Goal: Information Seeking & Learning: Learn about a topic

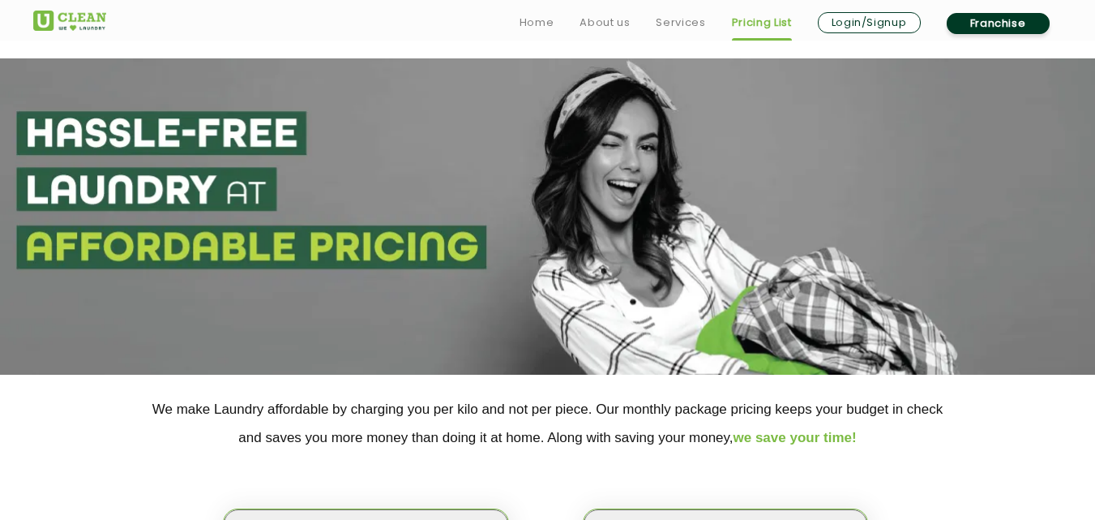
scroll to position [168, 0]
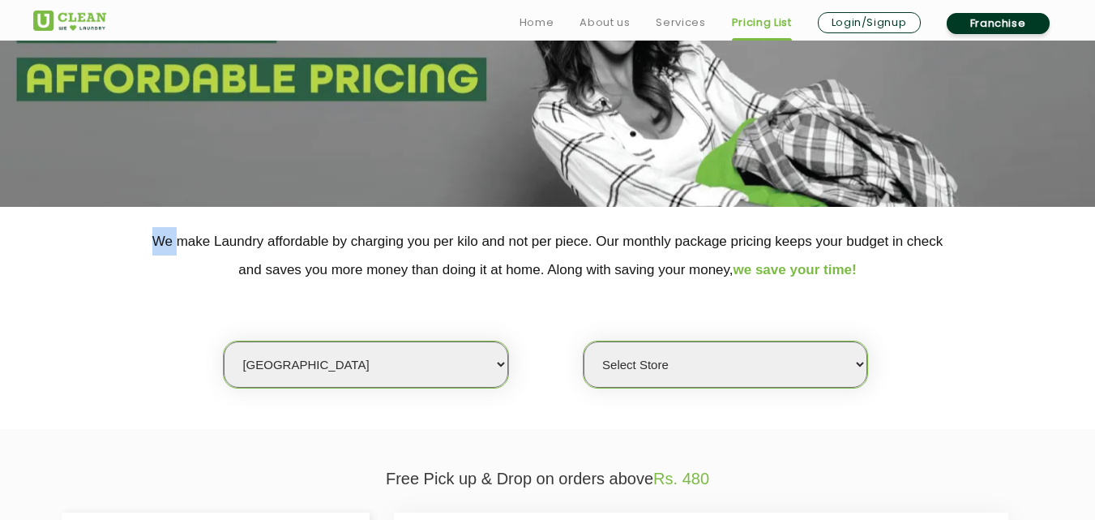
click at [412, 361] on select "Select city [GEOGRAPHIC_DATA] [GEOGRAPHIC_DATA] [GEOGRAPHIC_DATA] [GEOGRAPHIC_D…" at bounding box center [366, 364] width 284 height 46
select select "68"
click at [388, 357] on select "Select city [GEOGRAPHIC_DATA] [GEOGRAPHIC_DATA] [GEOGRAPHIC_DATA] [GEOGRAPHIC_D…" at bounding box center [366, 364] width 284 height 46
select select "0"
click at [699, 359] on select "Select Store [PERSON_NAME][GEOGRAPHIC_DATA] UClean Talab Tillo UClean Janipur U…" at bounding box center [726, 364] width 284 height 46
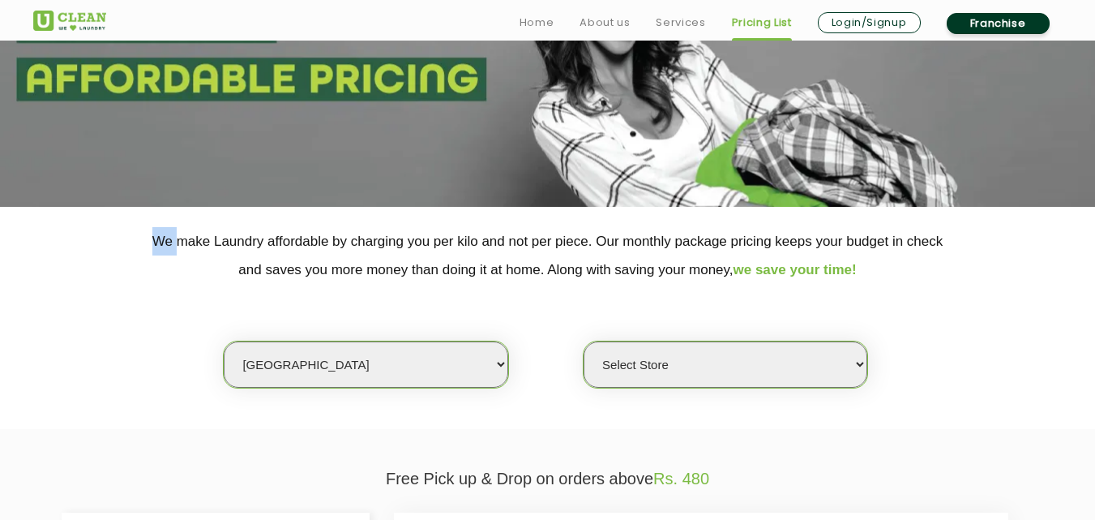
click at [688, 382] on select "Select Store [PERSON_NAME][GEOGRAPHIC_DATA] UClean Talab Tillo UClean Janipur U…" at bounding box center [726, 364] width 284 height 46
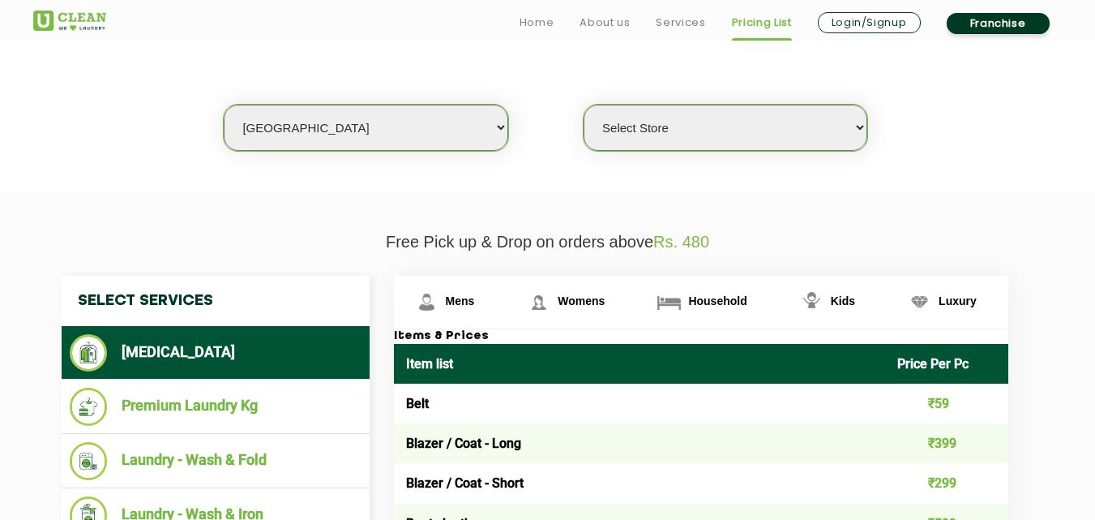
scroll to position [432, 0]
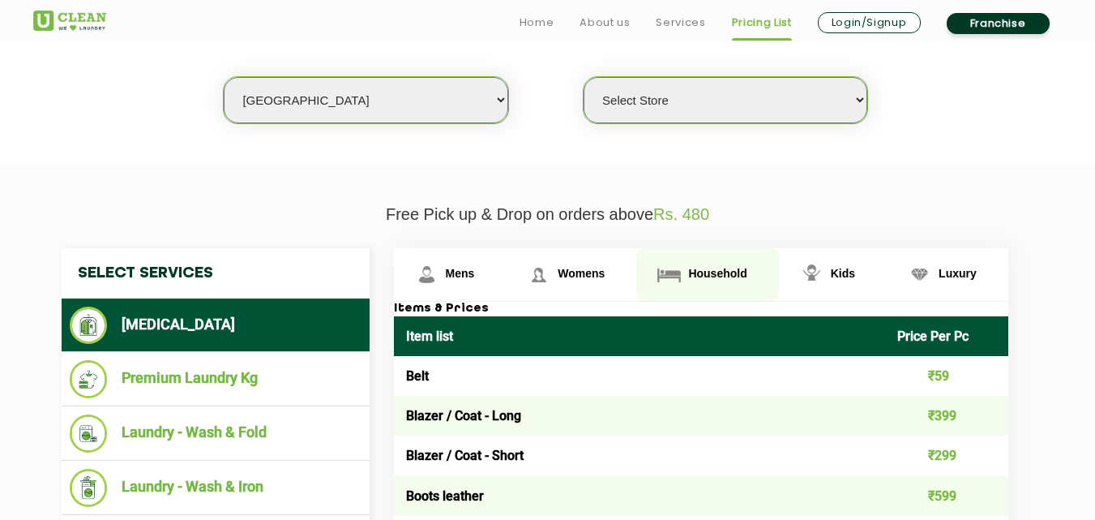
click at [720, 275] on span "Household" at bounding box center [717, 273] width 58 height 13
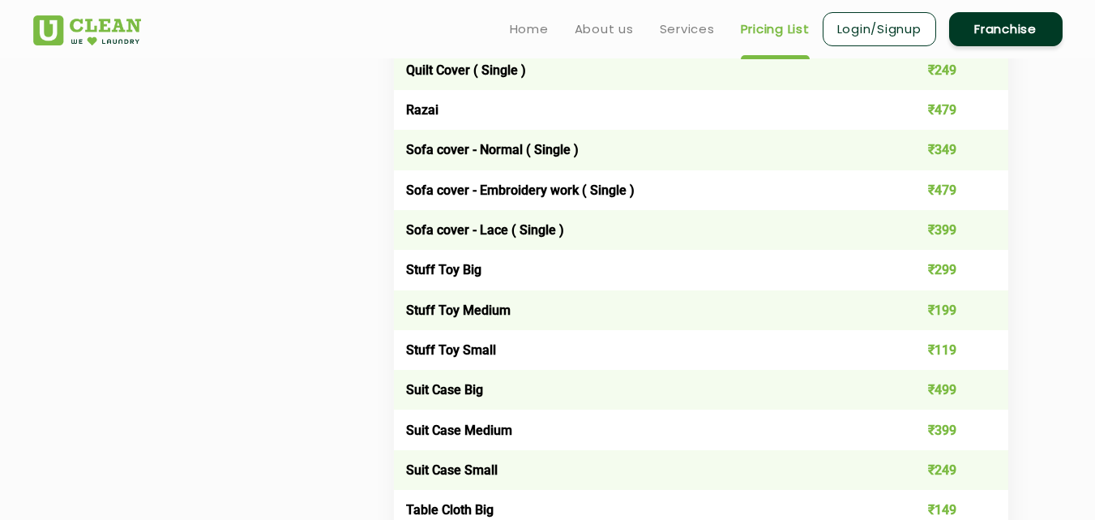
scroll to position [2535, 0]
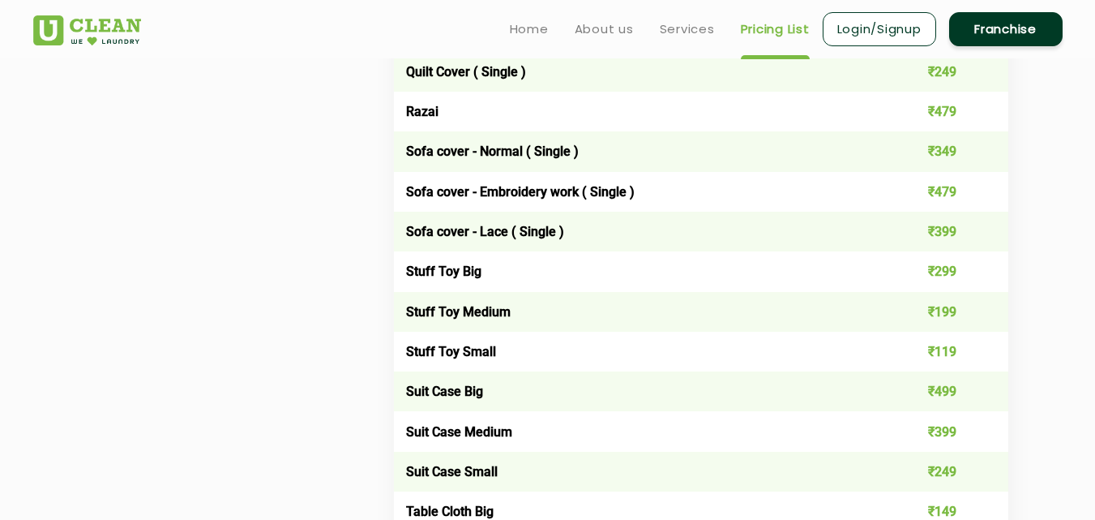
click at [492, 307] on td "Stuff Toy Medium" at bounding box center [640, 312] width 492 height 40
click at [475, 341] on td "Stuff Toy Small" at bounding box center [640, 352] width 492 height 40
click at [492, 233] on td "Sofa cover - Lace ( Single )" at bounding box center [640, 232] width 492 height 40
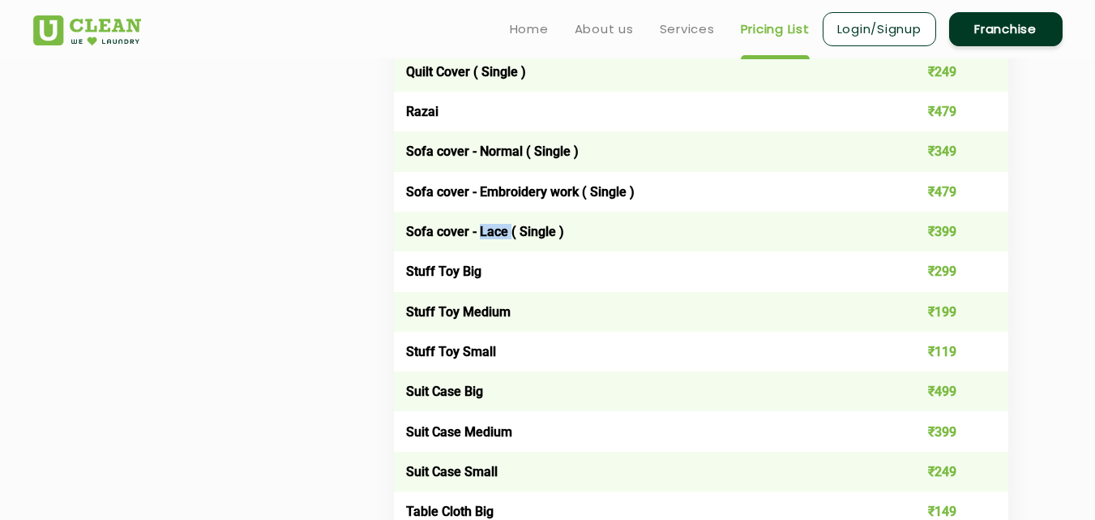
click at [492, 233] on td "Sofa cover - Lace ( Single )" at bounding box center [640, 232] width 492 height 40
click at [507, 195] on td "Sofa cover - Embroidery work ( Single )" at bounding box center [640, 192] width 492 height 40
click at [562, 193] on td "Sofa cover - Embroidery work ( Single )" at bounding box center [640, 192] width 492 height 40
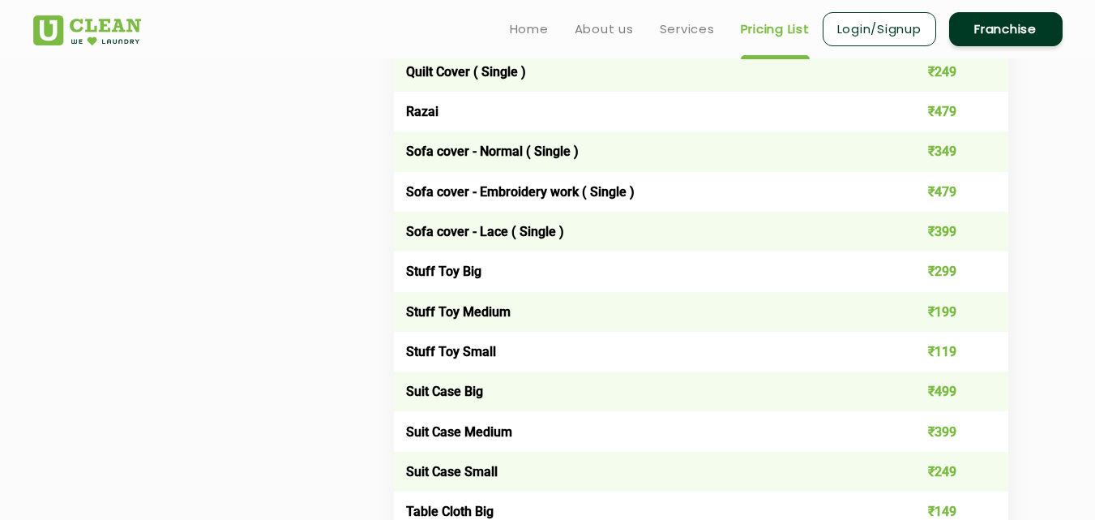
click at [552, 152] on td "Sofa cover - Normal ( Single )" at bounding box center [640, 151] width 492 height 40
click at [498, 154] on td "Sofa cover - Normal ( Single )" at bounding box center [640, 151] width 492 height 40
